Goal: Communication & Community: Answer question/provide support

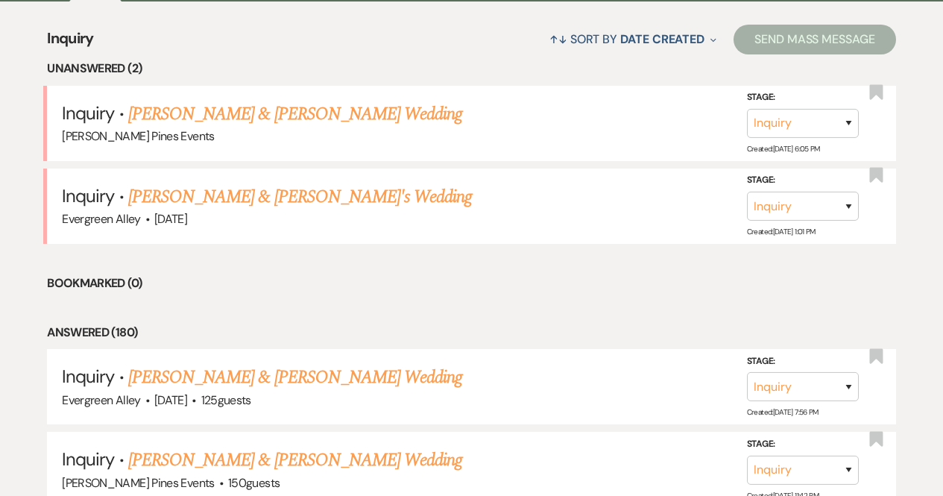
scroll to position [572, 0]
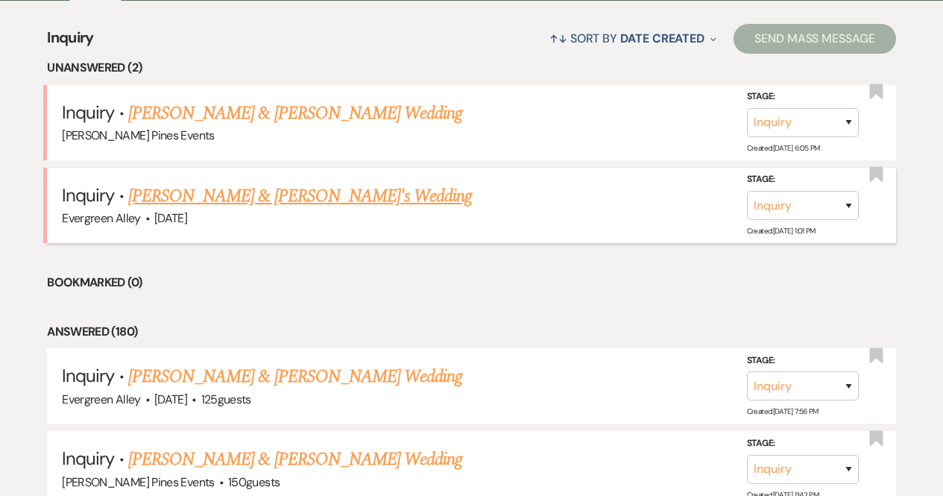
click at [207, 201] on link "[PERSON_NAME] & [PERSON_NAME]'s Wedding" at bounding box center [300, 196] width 344 height 27
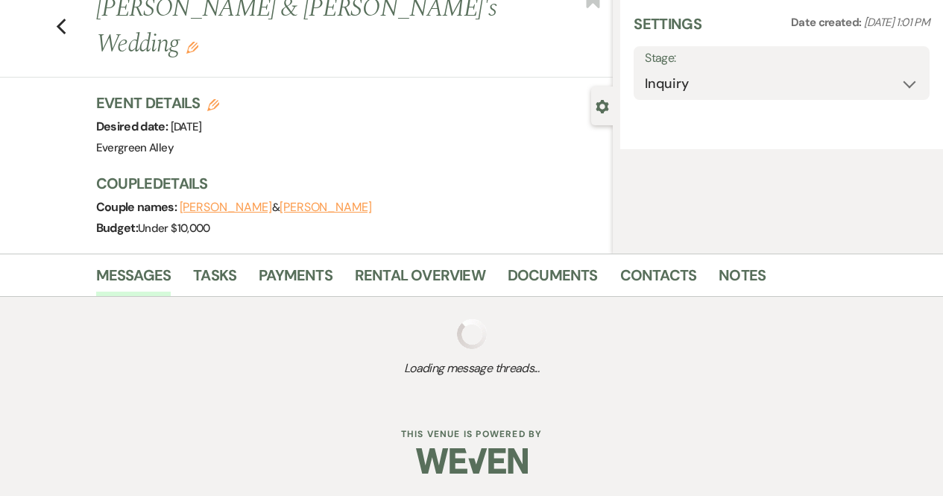
select select "5"
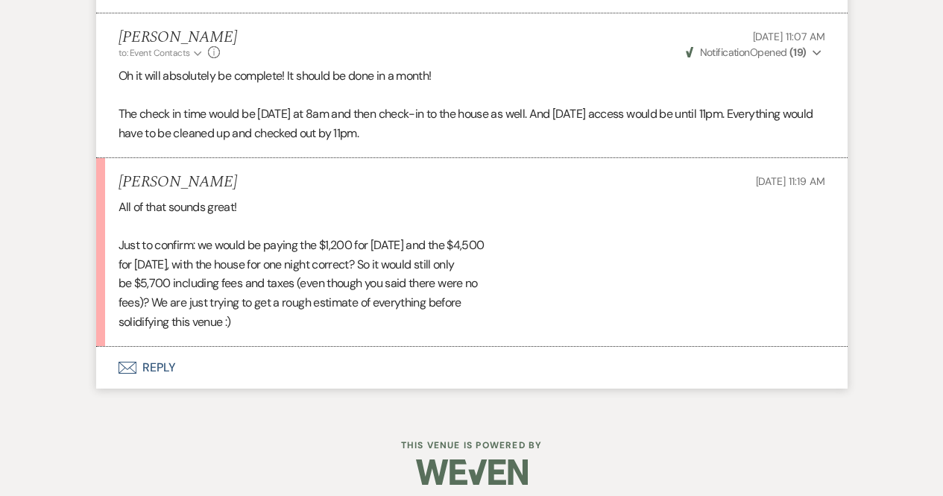
scroll to position [5473, 0]
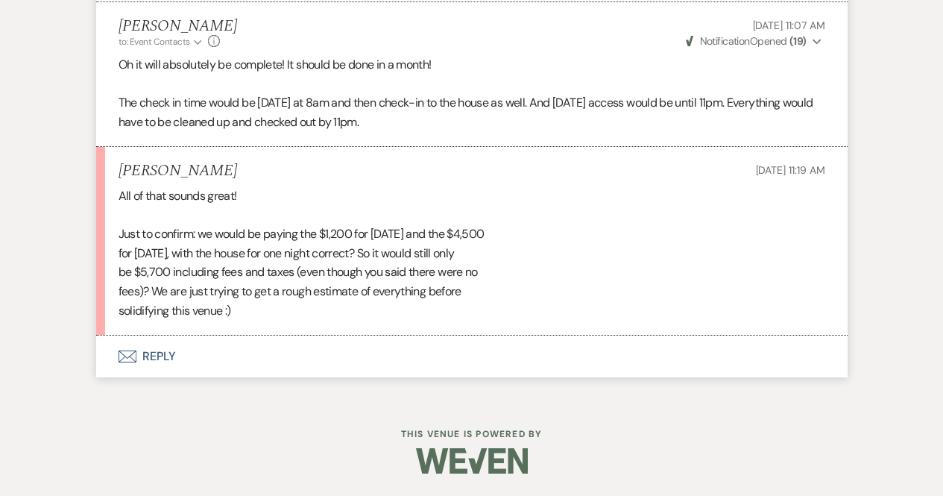
click at [160, 357] on button "Envelope Reply" at bounding box center [471, 356] width 751 height 42
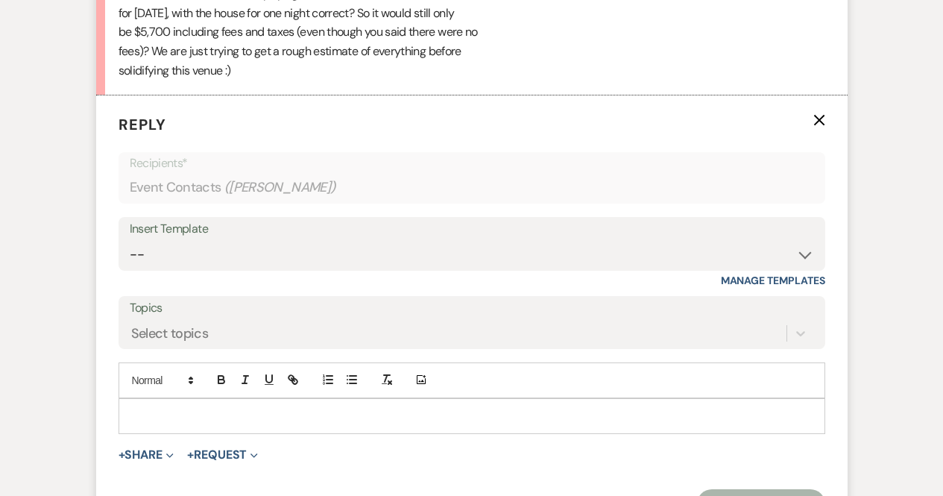
scroll to position [5715, 0]
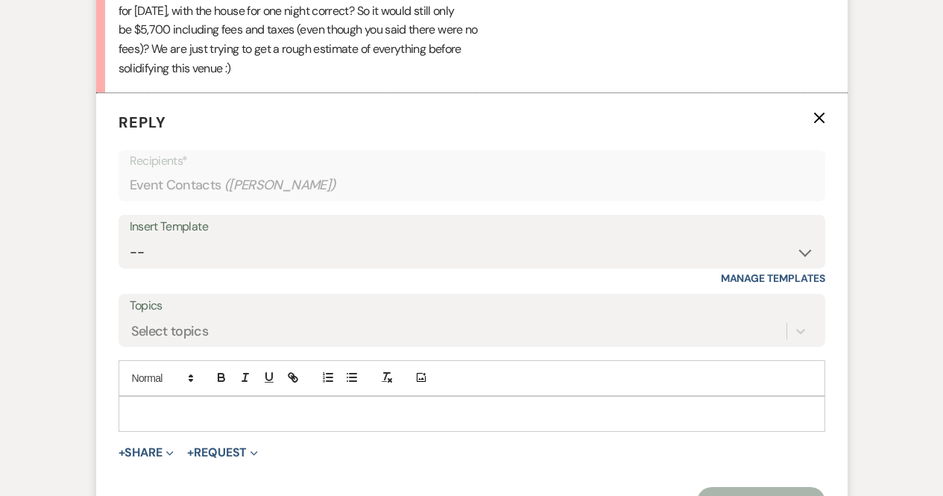
click at [270, 427] on div at bounding box center [471, 414] width 705 height 34
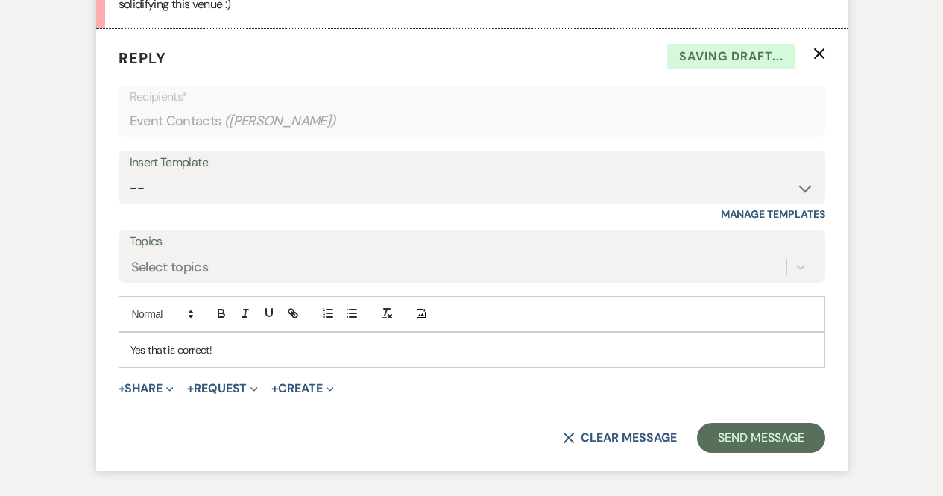
scroll to position [5777, 0]
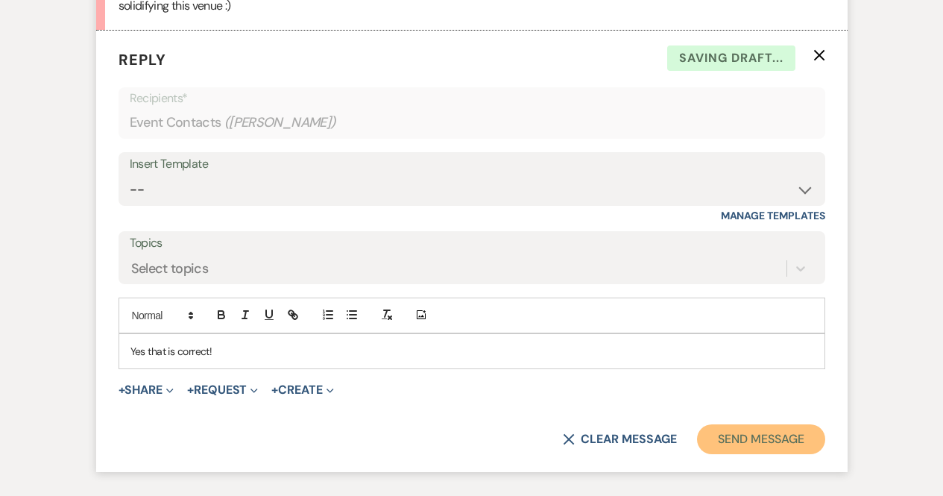
click at [803, 435] on button "Send Message" at bounding box center [760, 439] width 127 height 30
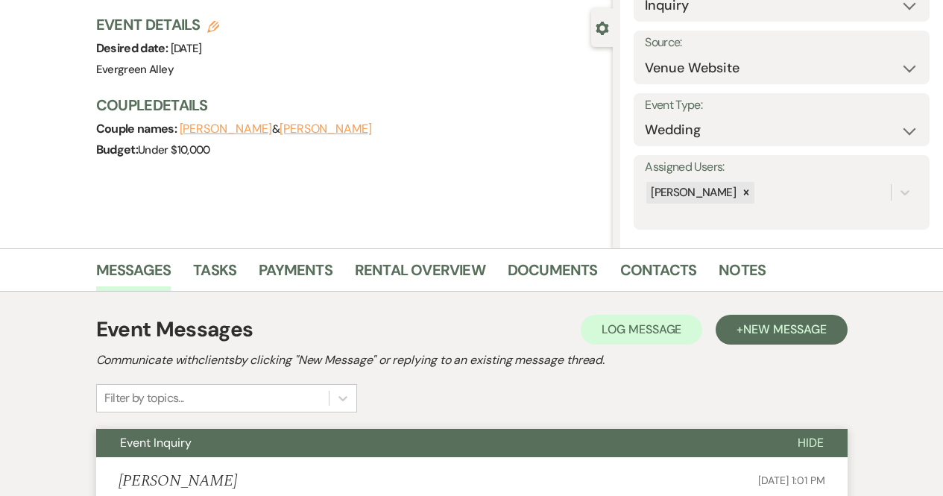
scroll to position [34, 0]
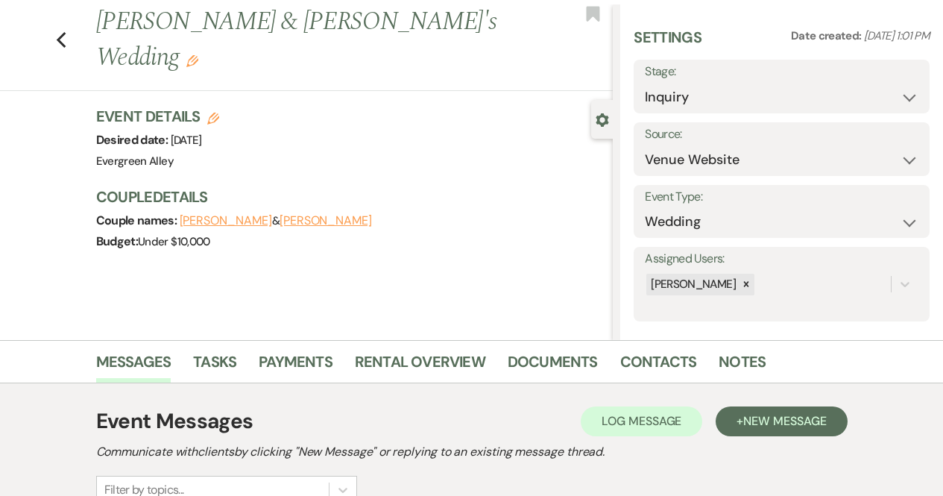
click at [63, 40] on div "Previous [PERSON_NAME] & [PERSON_NAME]'s Wedding Edit Bookmark" at bounding box center [303, 47] width 620 height 86
click at [61, 31] on icon "Previous" at bounding box center [61, 40] width 11 height 18
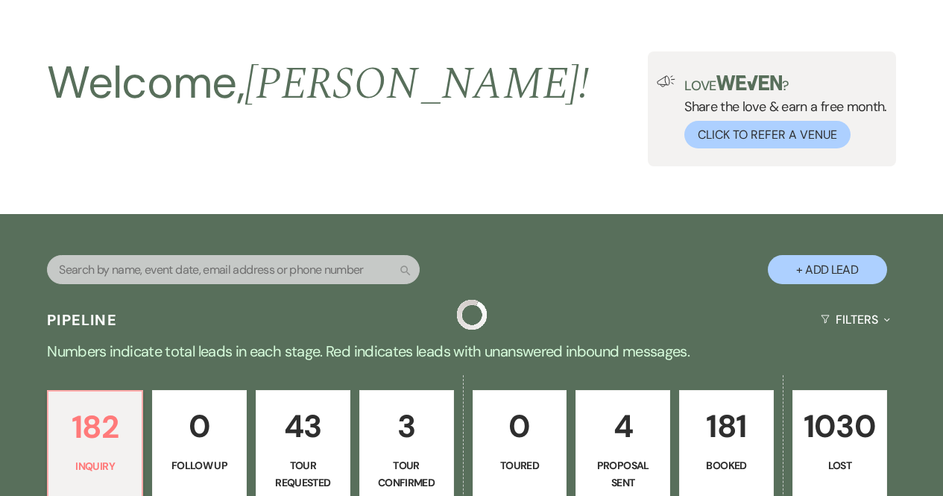
scroll to position [572, 0]
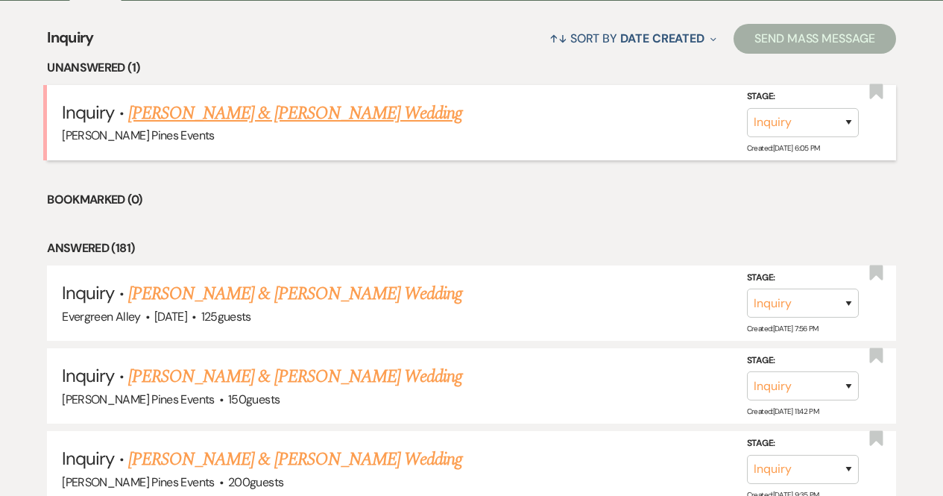
click at [236, 113] on link "[PERSON_NAME] & [PERSON_NAME] Wedding" at bounding box center [295, 113] width 334 height 27
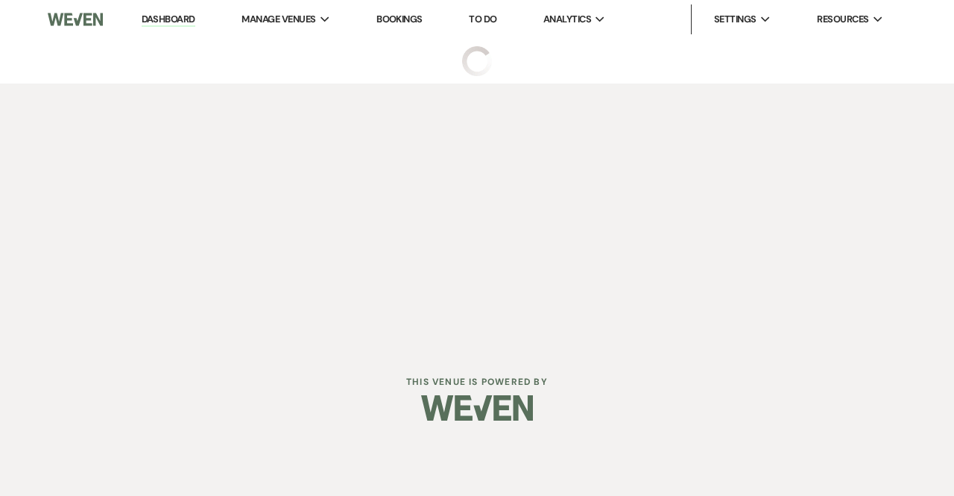
select select "5"
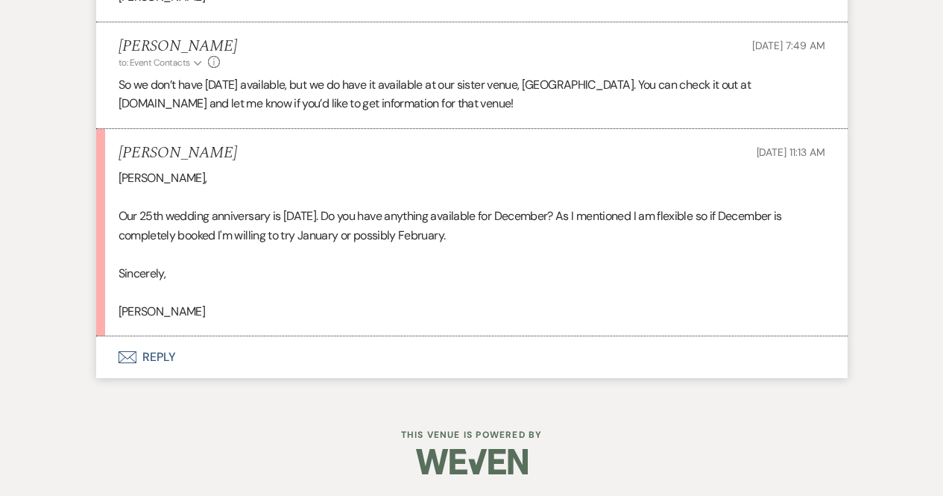
scroll to position [1388, 0]
click at [338, 359] on button "Envelope Reply" at bounding box center [471, 358] width 751 height 42
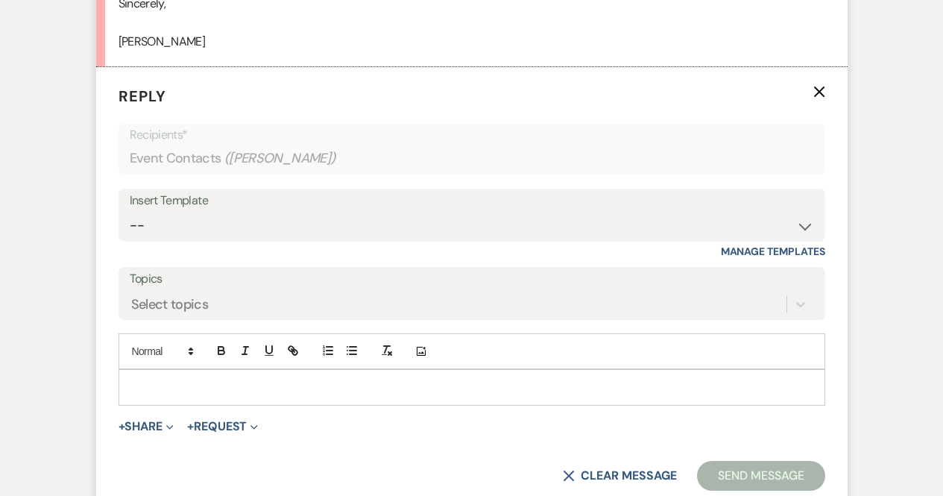
scroll to position [1658, 0]
click at [241, 411] on form "Reply X Recipients* Event Contacts ( [PERSON_NAME] ) Insert Template -- Weven P…" at bounding box center [471, 286] width 751 height 441
click at [238, 386] on p at bounding box center [471, 386] width 683 height 16
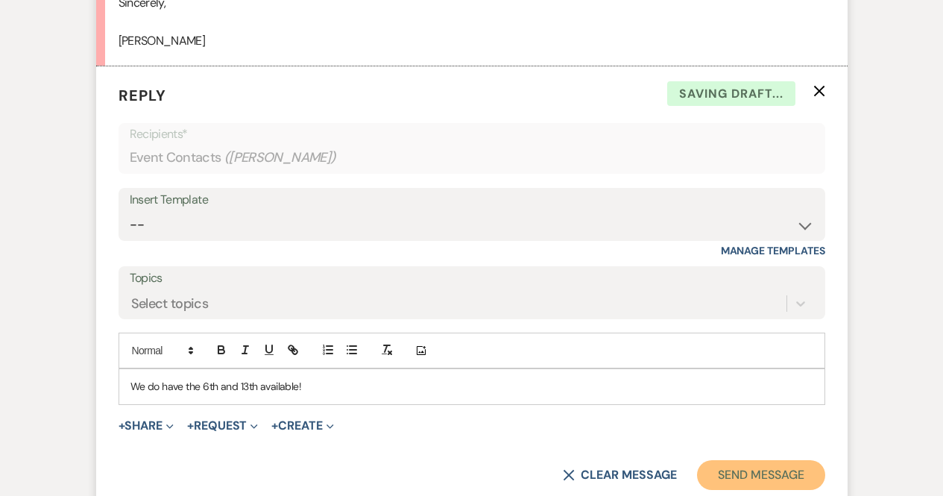
click at [740, 481] on button "Send Message" at bounding box center [760, 475] width 127 height 30
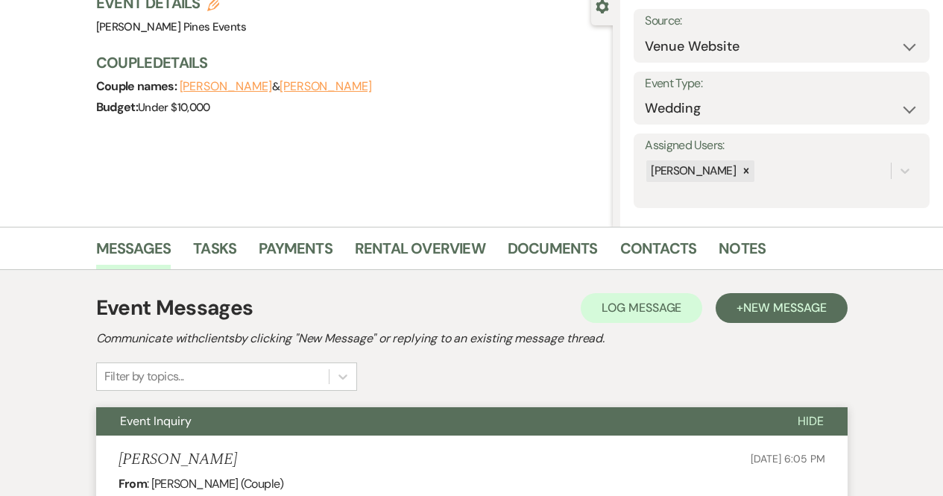
scroll to position [0, 0]
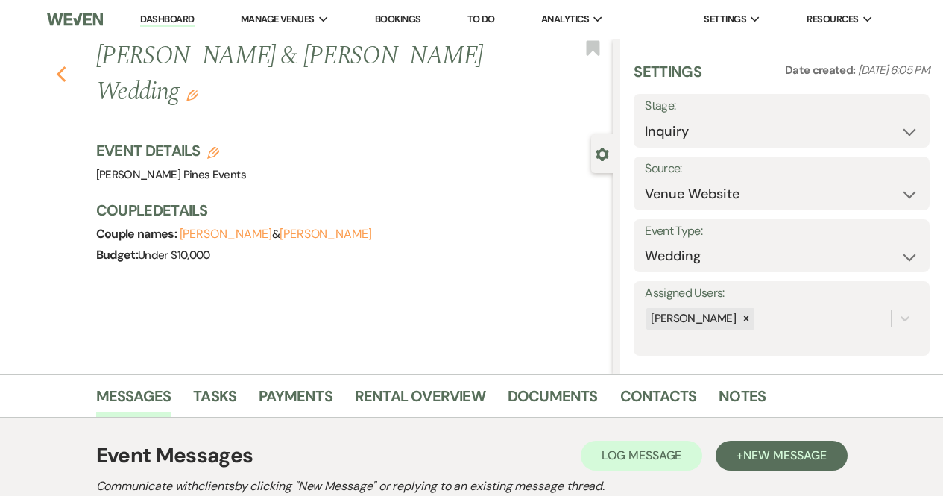
click at [66, 79] on use "button" at bounding box center [61, 74] width 10 height 16
